Goal: Task Accomplishment & Management: Complete application form

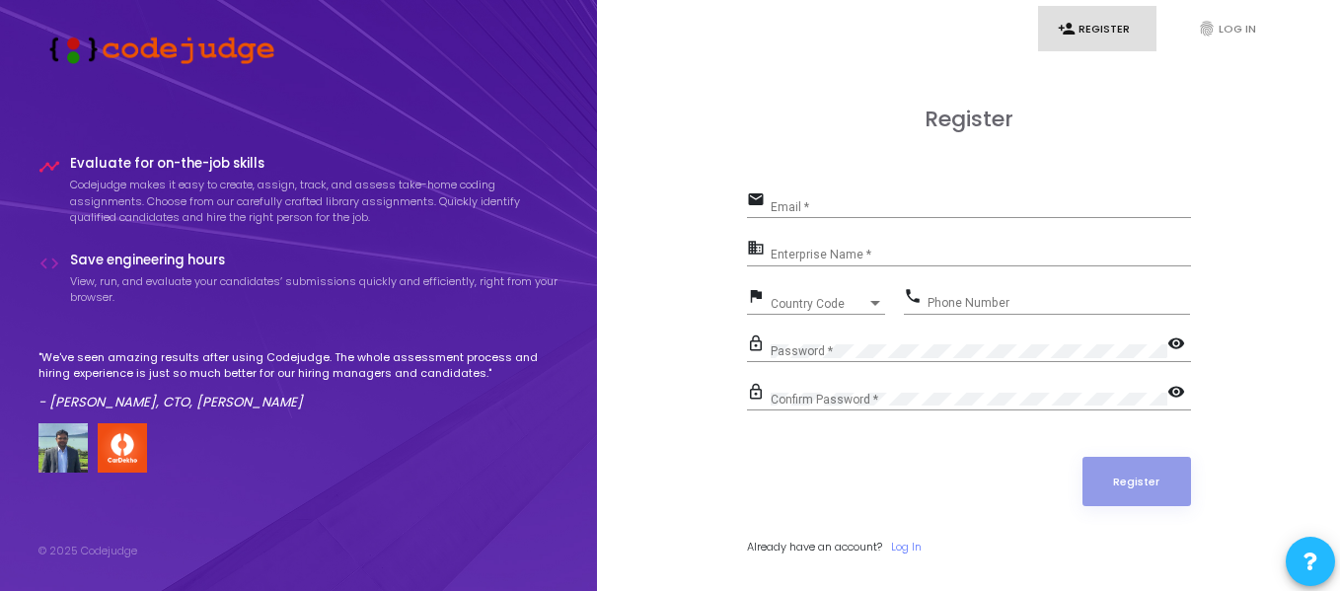
click at [897, 191] on div "Email *" at bounding box center [981, 203] width 420 height 31
click at [866, 204] on input "Email *" at bounding box center [981, 207] width 420 height 14
type input "[EMAIL_ADDRESS][DOMAIN_NAME]"
type input "09014986813"
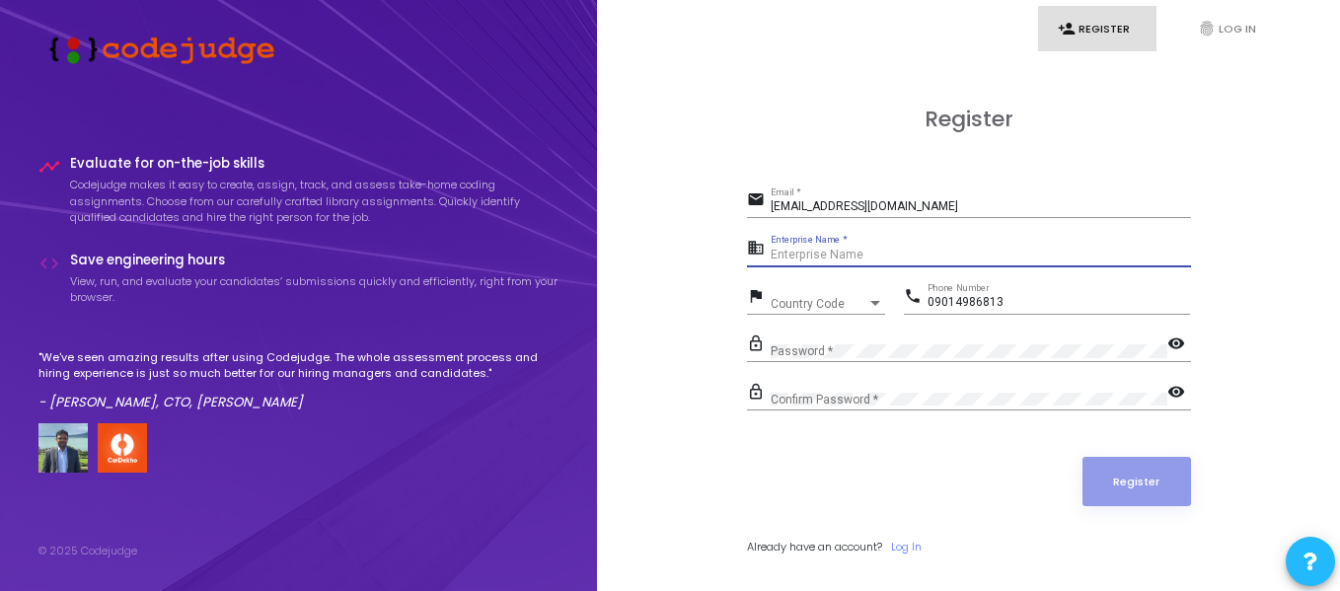
click at [921, 254] on input "Enterprise Name *" at bounding box center [981, 256] width 420 height 14
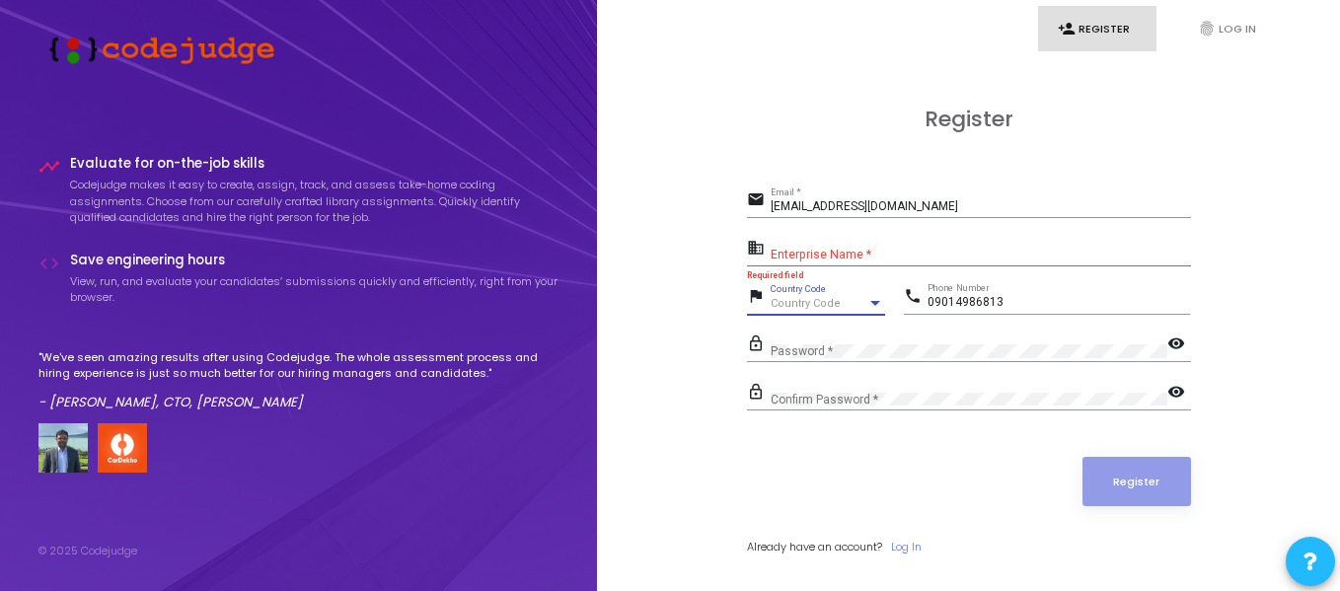
click at [841, 301] on div "Country Code" at bounding box center [819, 304] width 97 height 12
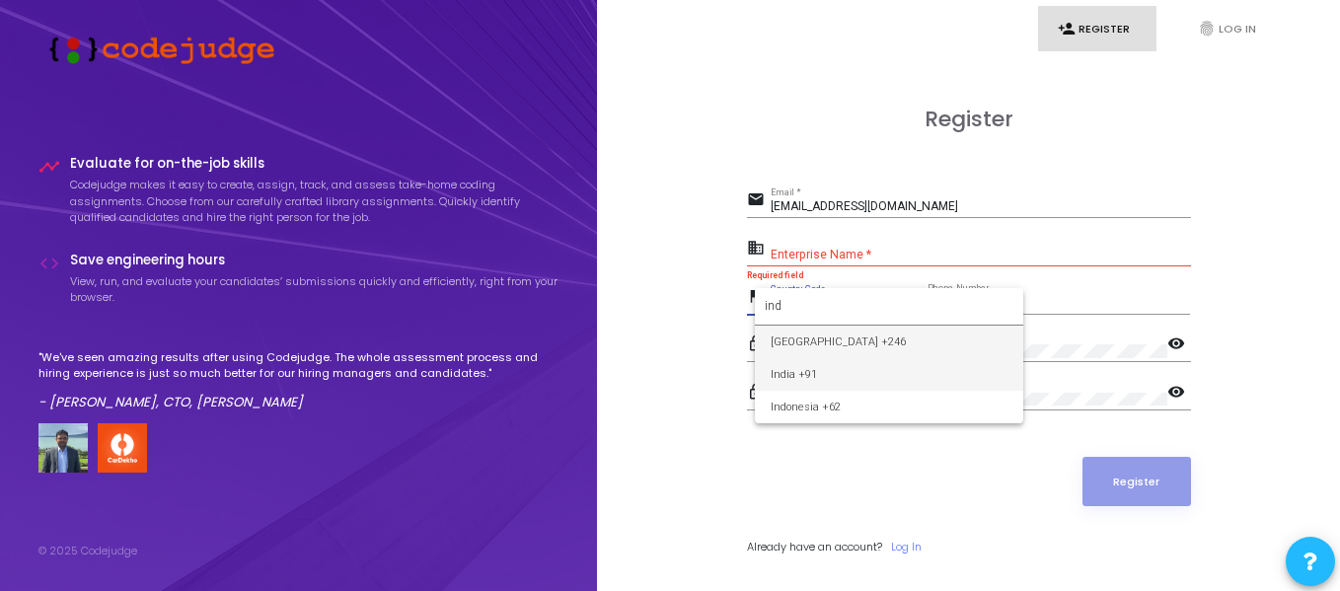
type input "ind"
click at [818, 369] on span "India +91" at bounding box center [889, 374] width 237 height 33
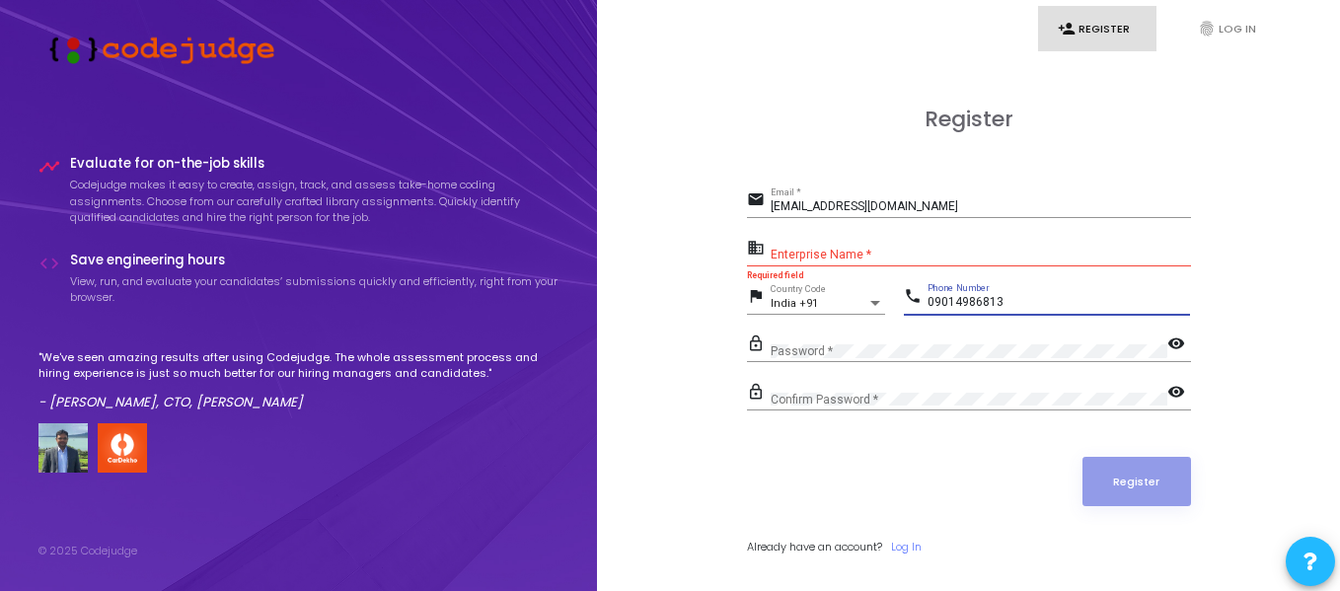
click at [937, 299] on input "09014986813" at bounding box center [1059, 303] width 263 height 14
type input "9014986813"
click at [887, 390] on div "Confirm Password *" at bounding box center [969, 395] width 397 height 31
click at [878, 255] on input "Enterprise Name *" at bounding box center [981, 256] width 420 height 14
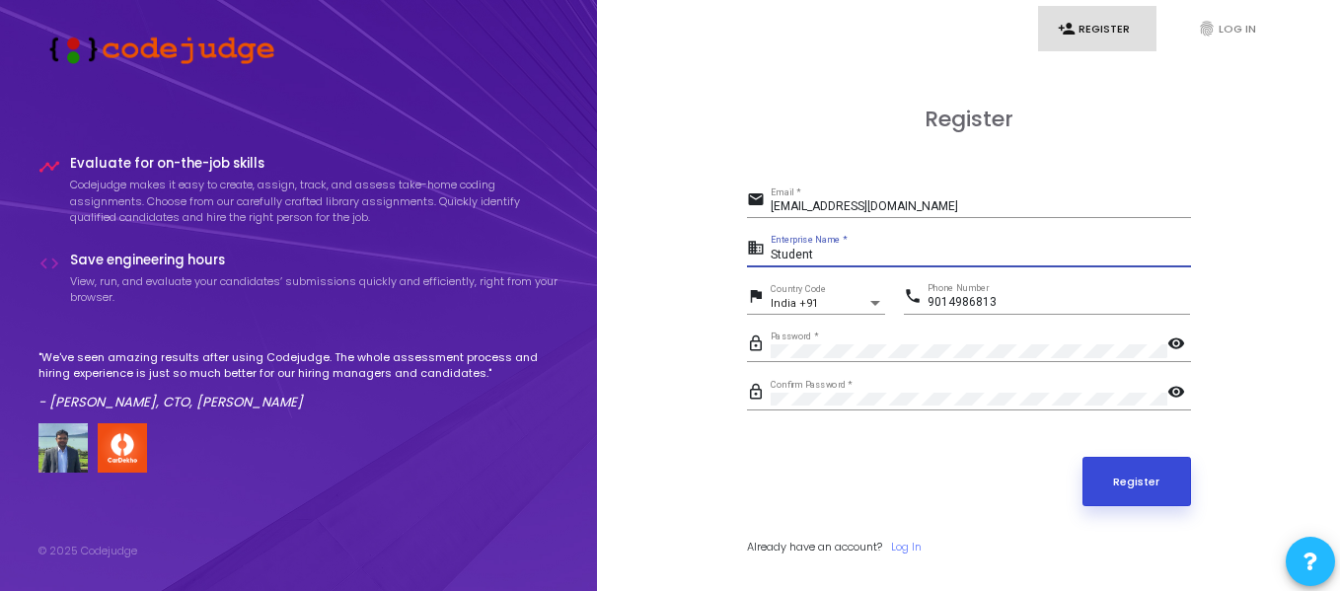
type input "Student"
click at [1171, 478] on button "Register" at bounding box center [1137, 481] width 109 height 49
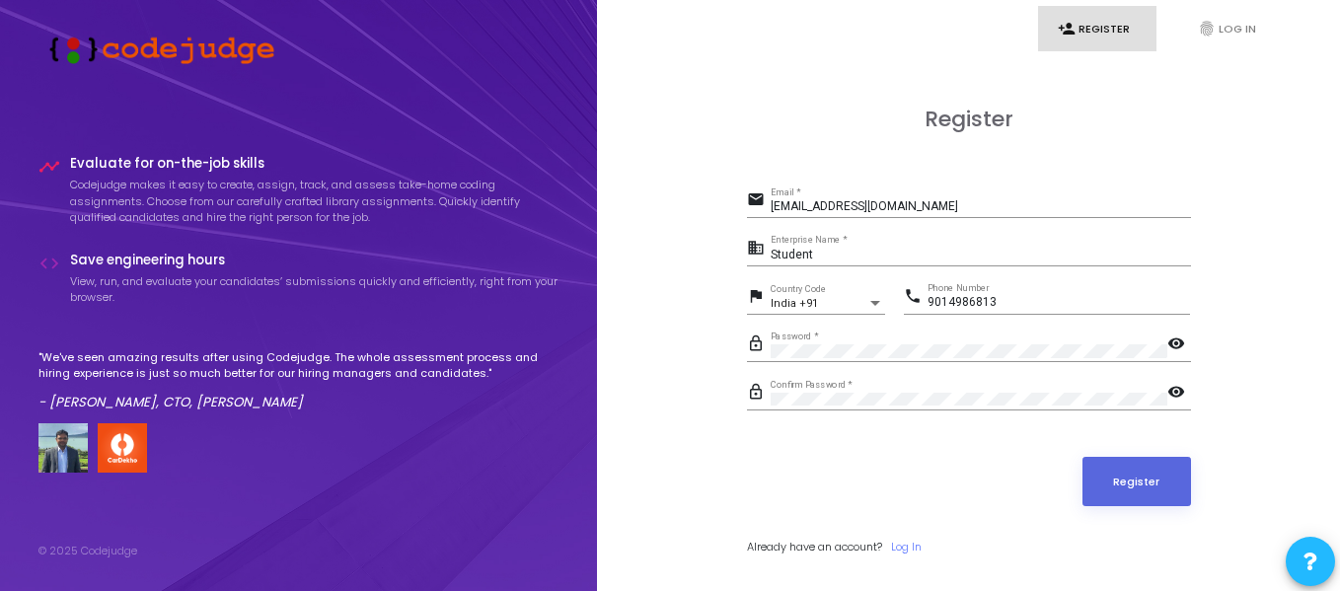
click at [1180, 400] on mat-icon "visibility" at bounding box center [1179, 394] width 24 height 24
click at [1184, 344] on mat-icon "visibility" at bounding box center [1179, 346] width 24 height 24
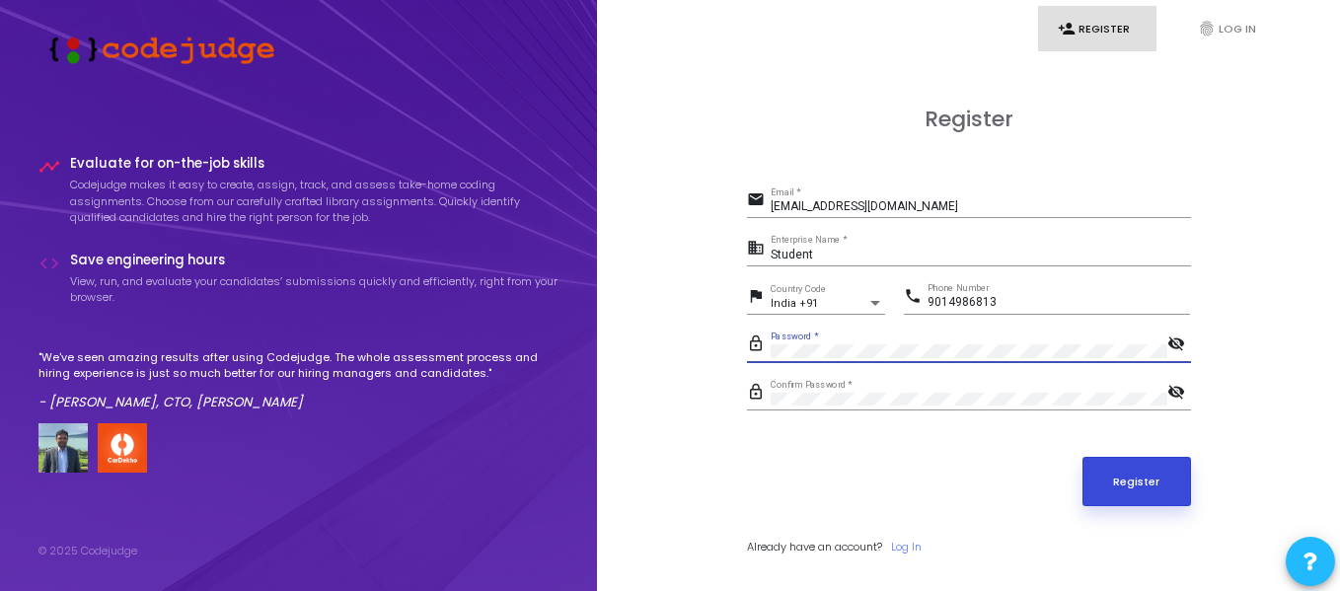
click at [1120, 471] on button "Register" at bounding box center [1137, 481] width 109 height 49
click at [1111, 489] on button "Register" at bounding box center [1137, 481] width 109 height 49
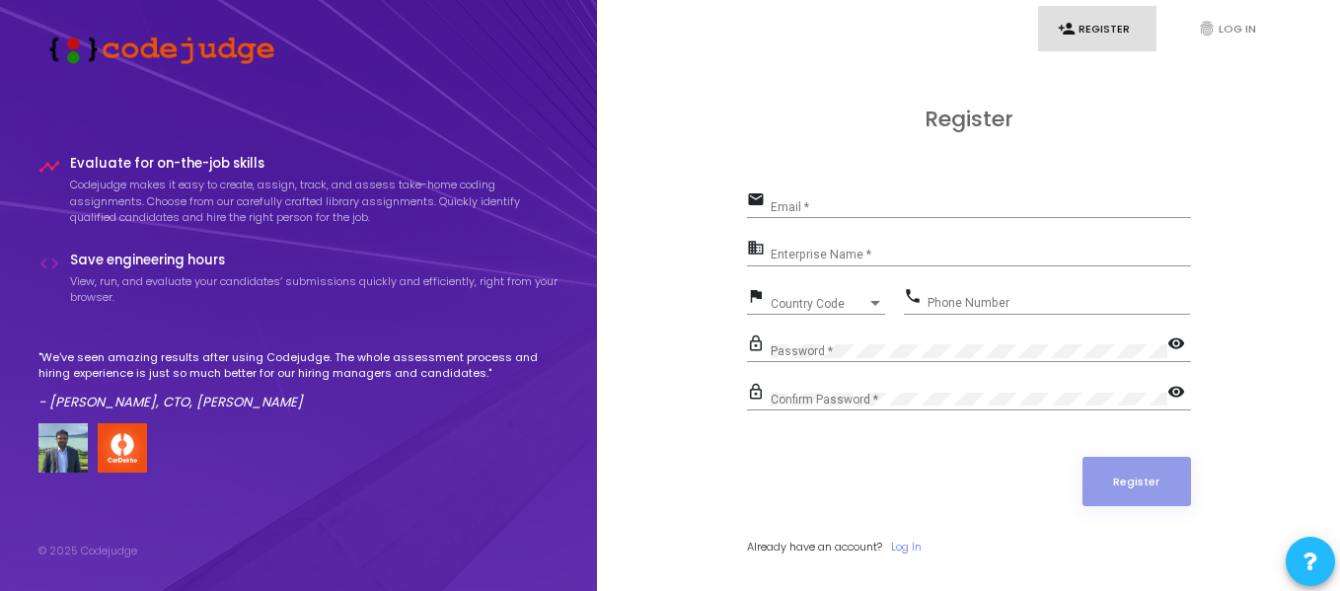
click at [930, 190] on div "Email *" at bounding box center [981, 203] width 420 height 31
click at [895, 207] on input "Email *" at bounding box center [981, 207] width 420 height 14
type input "[EMAIL_ADDRESS][DOMAIN_NAME]"
type input "09014986813"
click at [923, 245] on div "Enterprise Name *" at bounding box center [981, 251] width 420 height 31
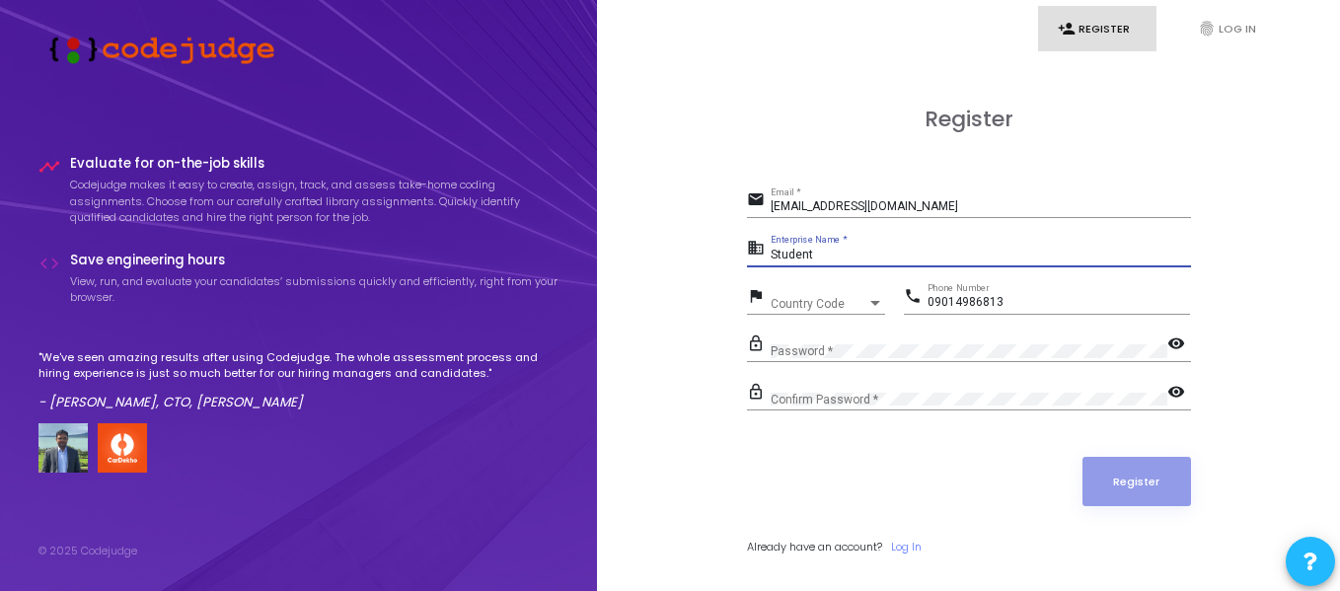
type input "Student"
